Goal: Answer question/provide support: Answer question/provide support

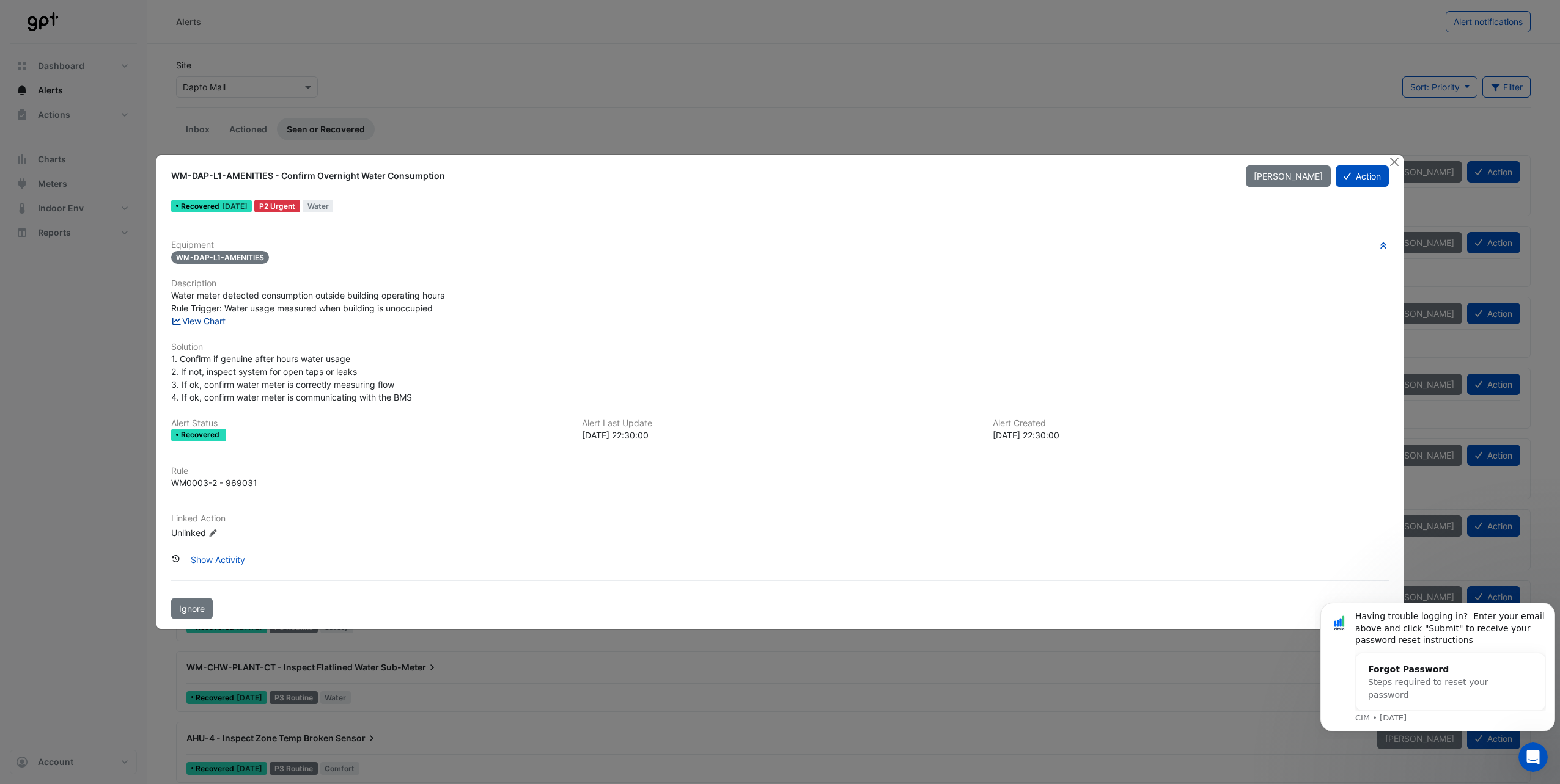
click at [195, 323] on link "View Chart" at bounding box center [198, 320] width 54 height 10
click at [1355, 176] on button "Action" at bounding box center [1362, 176] width 53 height 22
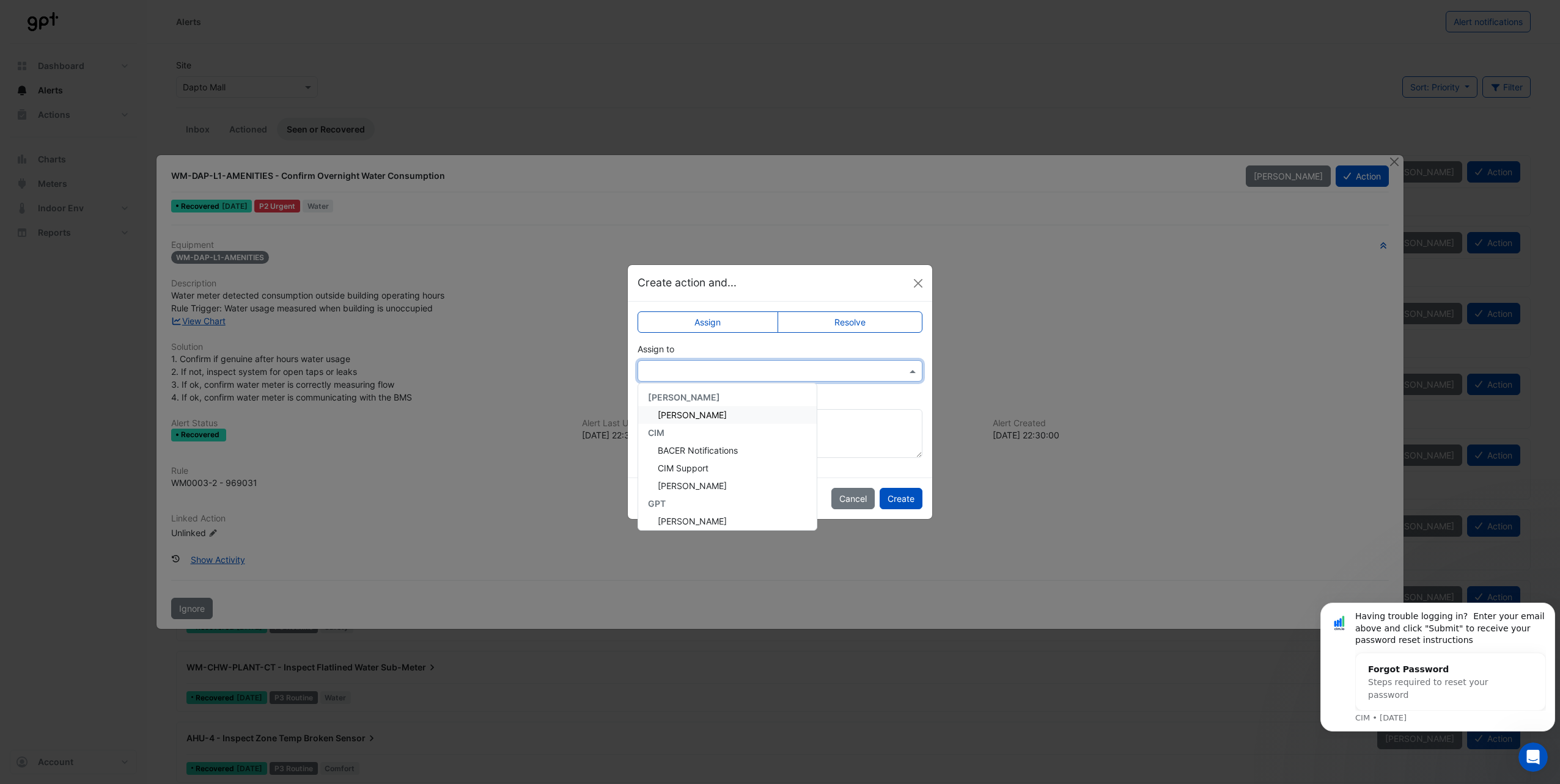
click at [692, 376] on input "text" at bounding box center [768, 371] width 247 height 13
click at [804, 327] on label "Resolve" at bounding box center [850, 322] width 145 height 22
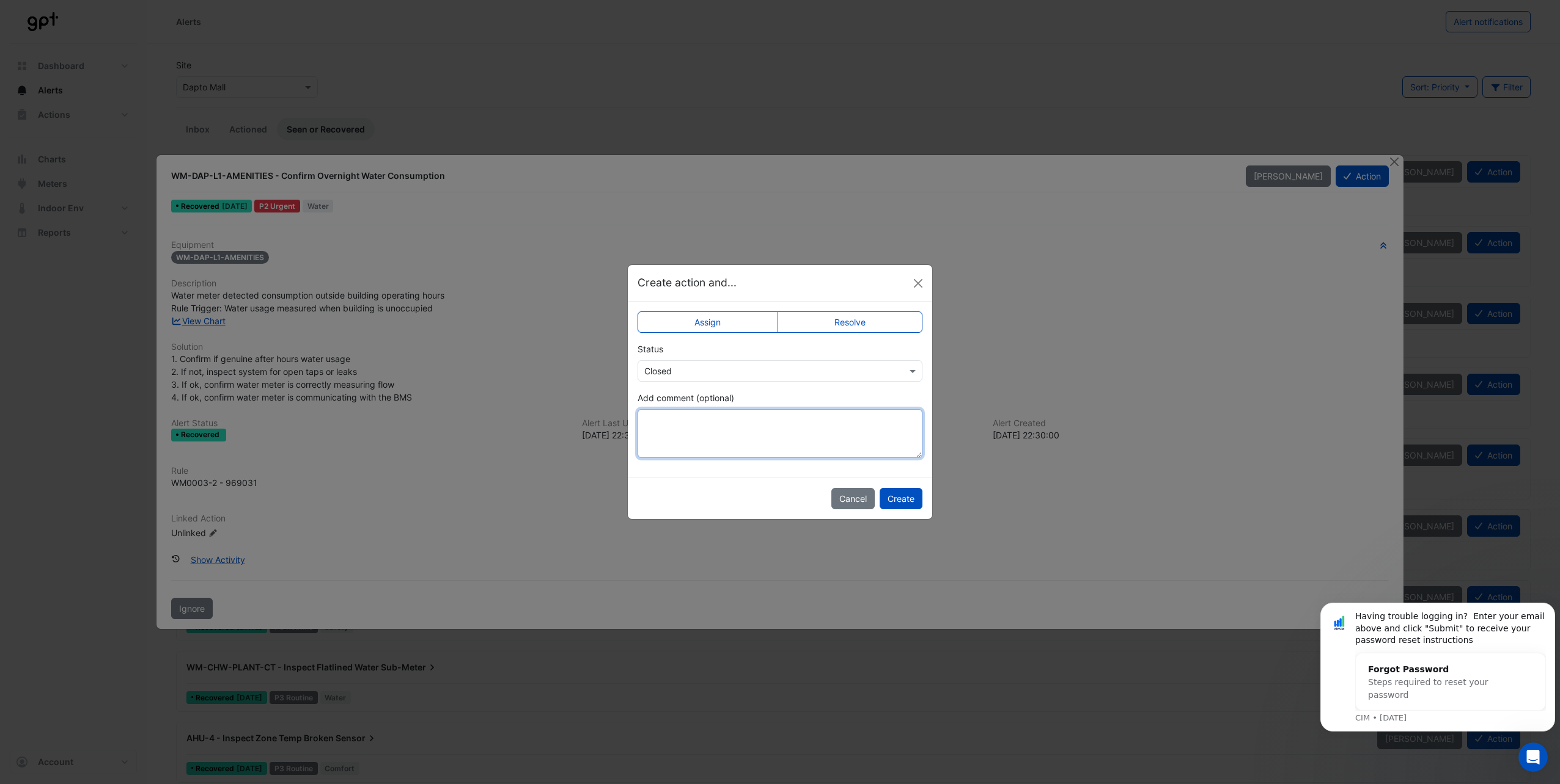
click at [755, 421] on textarea "Add comment (optional)" at bounding box center [780, 433] width 285 height 49
type textarea "**********"
click at [897, 498] on button "Create" at bounding box center [901, 499] width 43 height 22
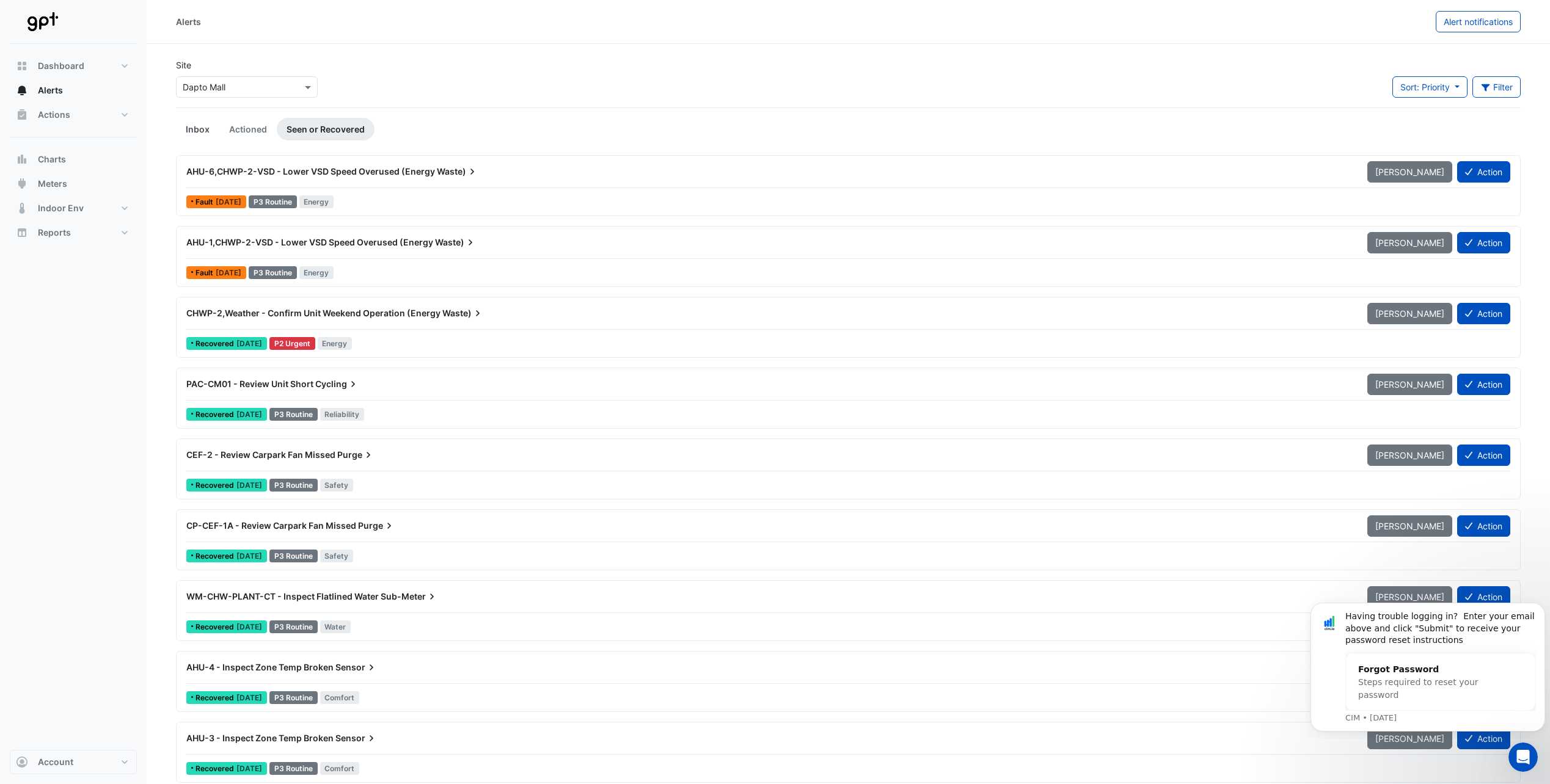
click at [199, 132] on link "Inbox" at bounding box center [198, 129] width 43 height 22
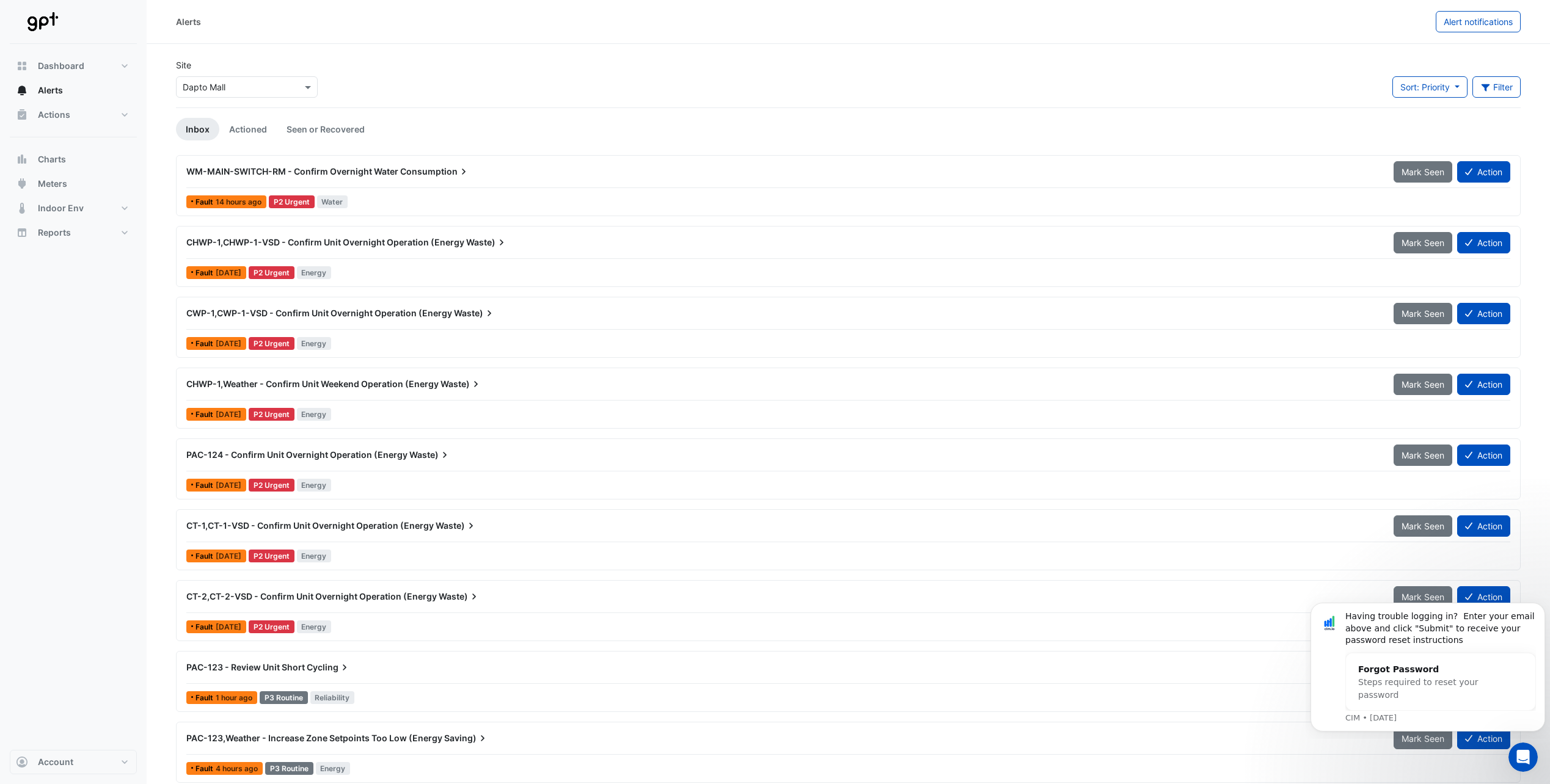
click at [313, 245] on span "CHWP-1,CHWP-1-VSD - Confirm Unit Overnight Operation (Energy" at bounding box center [325, 241] width 278 height 10
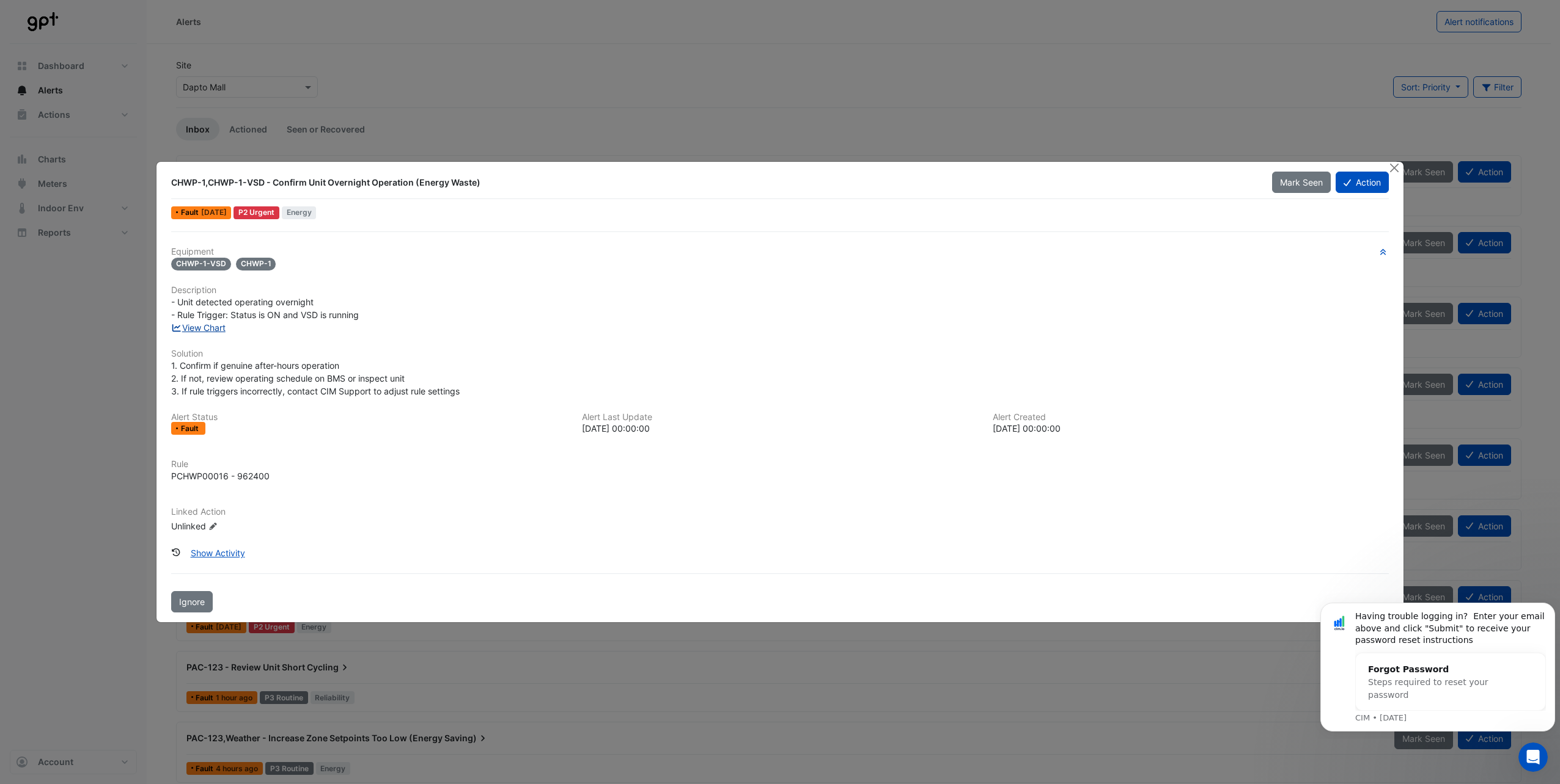
click at [191, 330] on link "View Chart" at bounding box center [198, 327] width 54 height 10
click at [1394, 167] on button "Close" at bounding box center [1394, 168] width 13 height 13
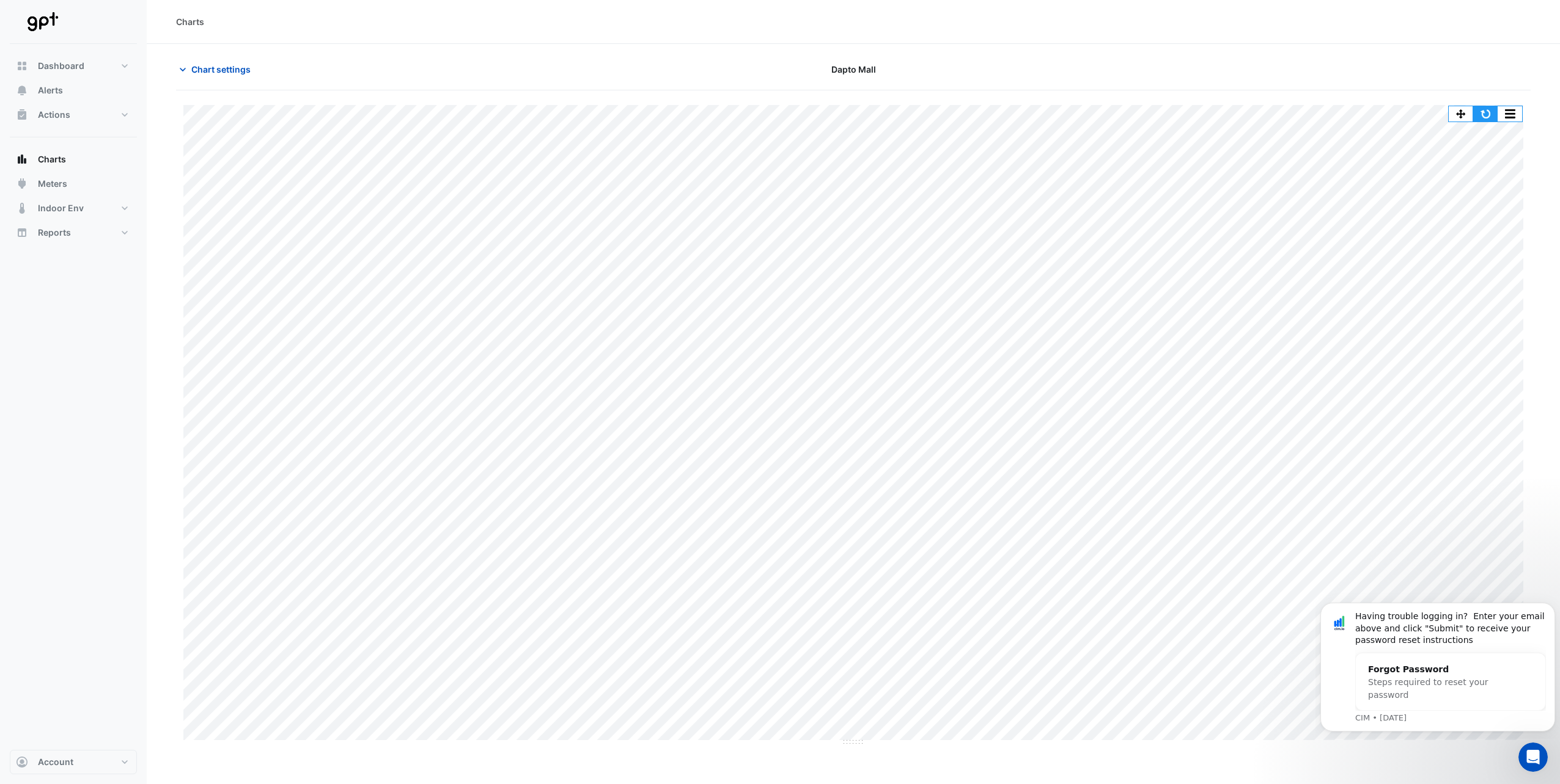
click at [1479, 120] on button "button" at bounding box center [1485, 113] width 25 height 15
